Goal: Use online tool/utility: Use online tool/utility

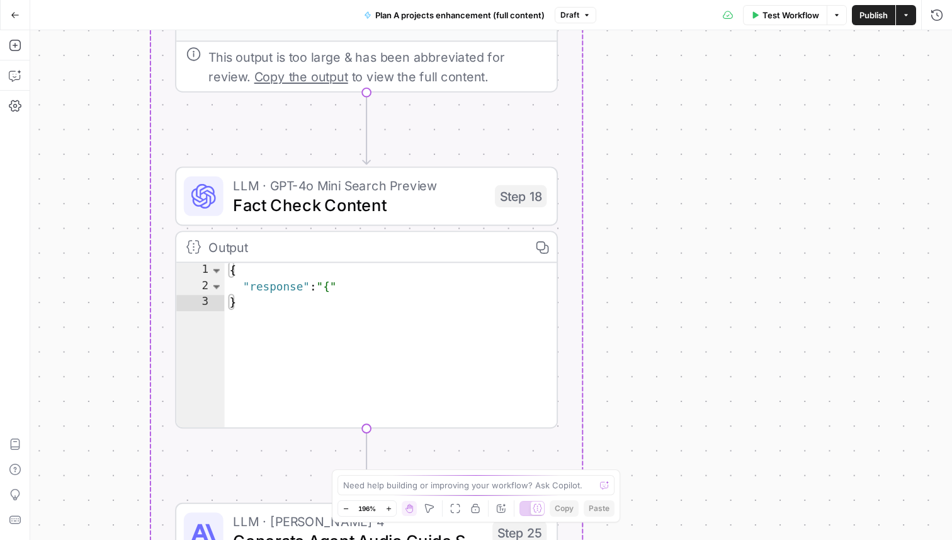
click at [657, 202] on div "true false Workflow Set Inputs Inputs Read from Grid Read Project Descriptions …" at bounding box center [491, 284] width 922 height 509
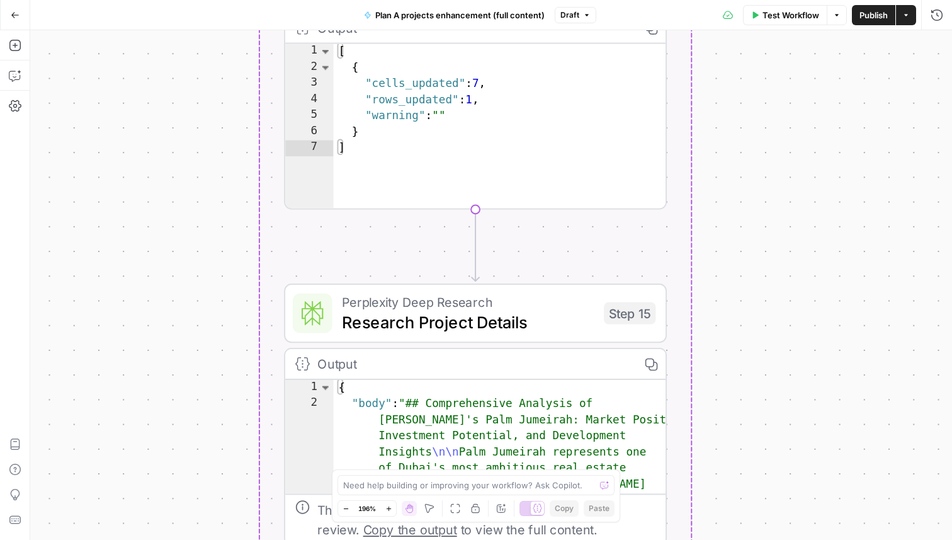
click at [801, 215] on div "true false Workflow Set Inputs Inputs Read from Grid Read Project Descriptions …" at bounding box center [491, 284] width 922 height 509
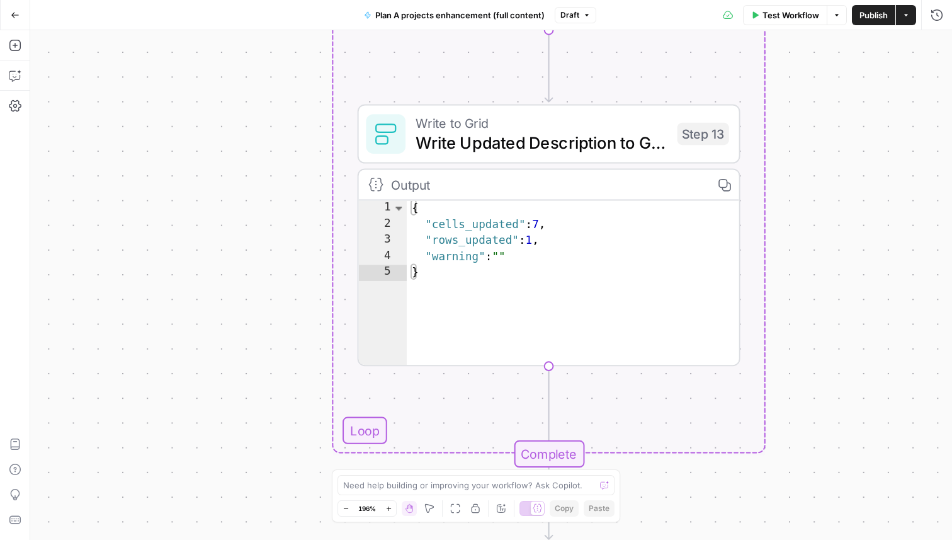
click at [853, 276] on div "true false Workflow Set Inputs Inputs Read from Grid Read Project Descriptions …" at bounding box center [491, 284] width 922 height 509
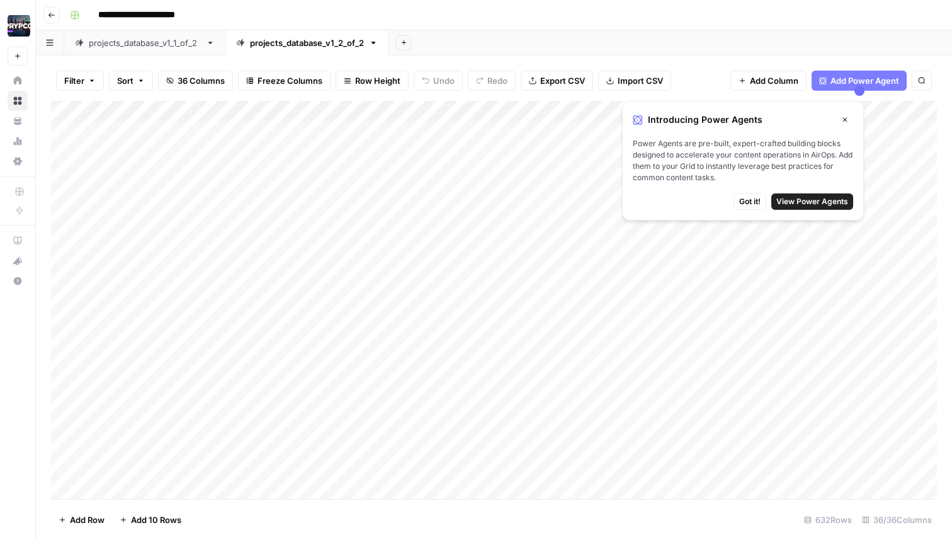
click at [848, 120] on icon "button" at bounding box center [845, 120] width 8 height 8
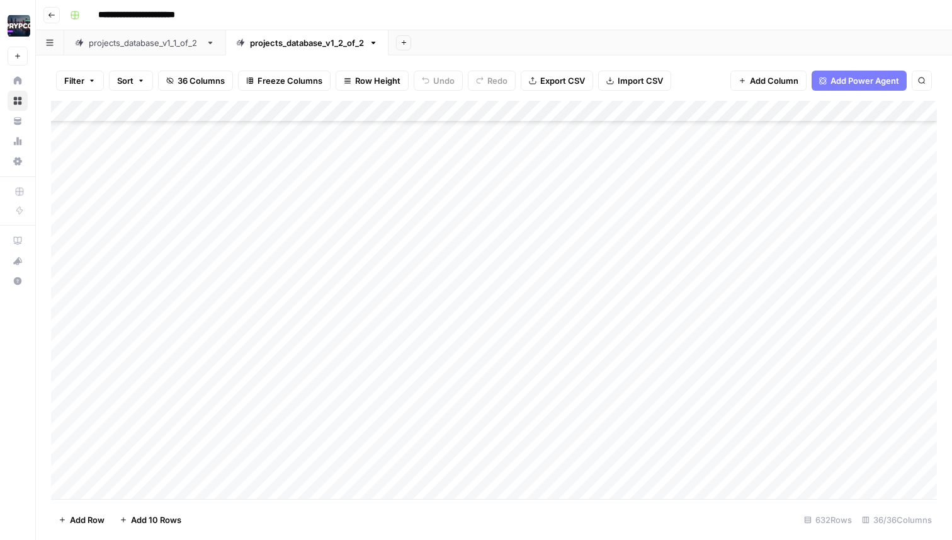
scroll to position [359, 0]
